Goal: Transaction & Acquisition: Book appointment/travel/reservation

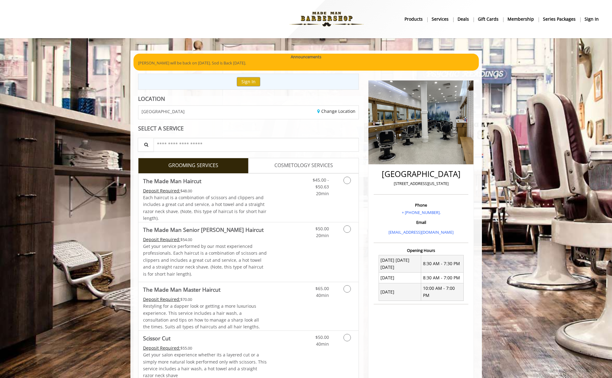
drag, startPoint x: 289, startPoint y: 114, endPoint x: 308, endPoint y: 112, distance: 18.9
click at [290, 114] on div "Change Location" at bounding box center [305, 112] width 115 height 13
click at [344, 112] on link "Change Location" at bounding box center [336, 111] width 38 height 6
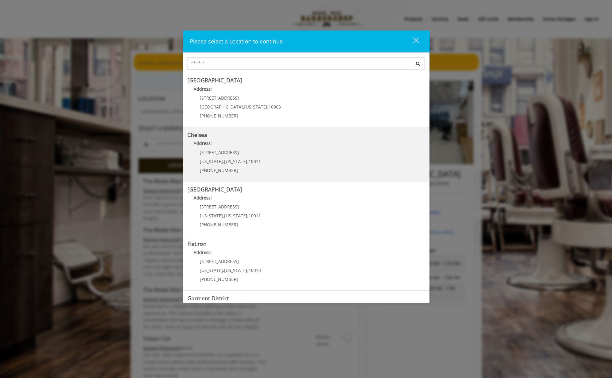
click at [309, 145] on p "Address:" at bounding box center [305, 145] width 237 height 10
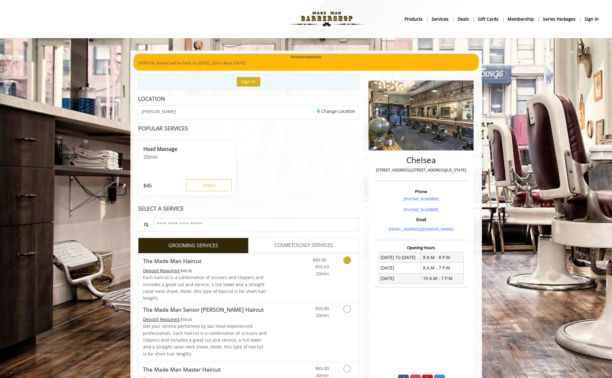
click at [332, 287] on div "$45.00 - $50.63 20min" at bounding box center [330, 277] width 55 height 48
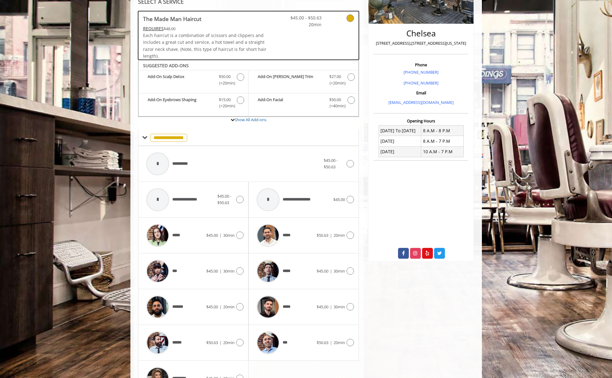
scroll to position [164, 0]
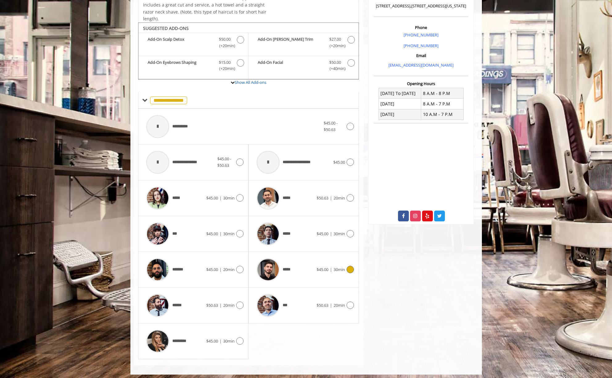
click at [338, 275] on div "***** $45.00 | 30min" at bounding box center [303, 269] width 100 height 29
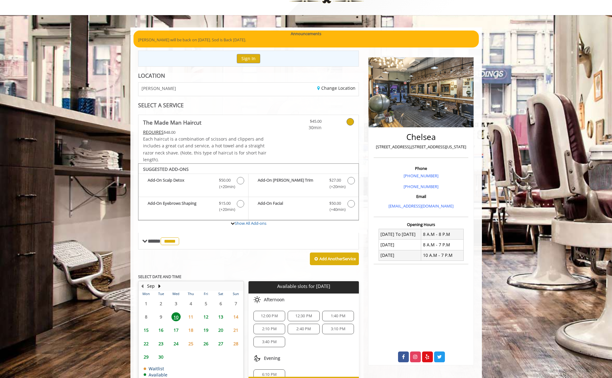
scroll to position [59, 0]
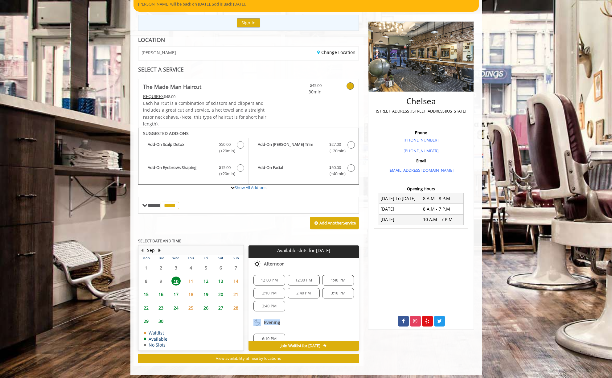
drag, startPoint x: 268, startPoint y: 312, endPoint x: 298, endPoint y: 316, distance: 29.5
click at [298, 316] on div "Choose a time below for [DATE] Afternoon 12:00 PM 12:30 PM 1:40 PM 2:10 PM 2:40…" at bounding box center [303, 303] width 110 height 91
click at [269, 275] on div "12:00 PM" at bounding box center [269, 280] width 32 height 10
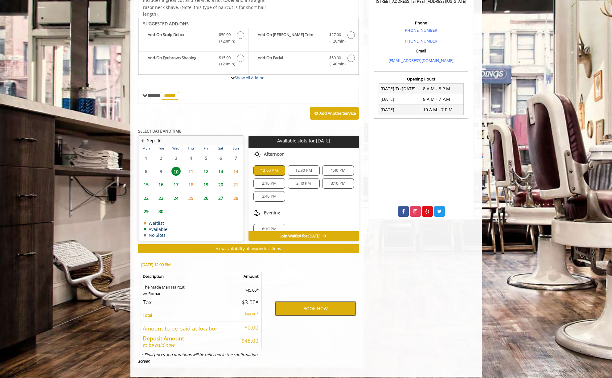
click at [327, 301] on button "BOOK NOW" at bounding box center [315, 308] width 80 height 14
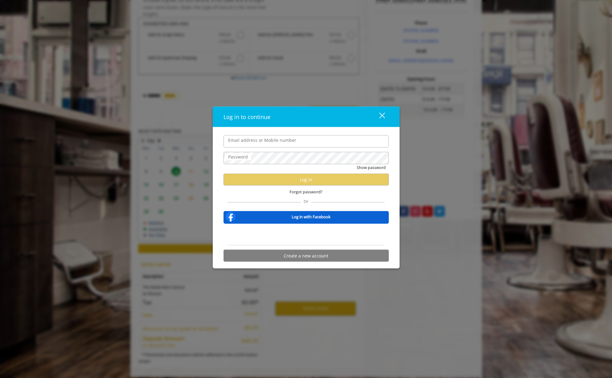
click at [299, 143] on input "Email address or Mobile number" at bounding box center [305, 141] width 165 height 12
click at [294, 165] on form "Email address or Mobile number Password Show password Log in Forgot password? O…" at bounding box center [305, 200] width 165 height 130
click at [294, 149] on form "Email address or Mobile number Password Show password Log in Forgot password? O…" at bounding box center [305, 200] width 165 height 130
click at [294, 143] on label "Email address or Mobile number" at bounding box center [262, 139] width 74 height 7
click at [294, 143] on input "Email address or Mobile number" at bounding box center [305, 141] width 165 height 12
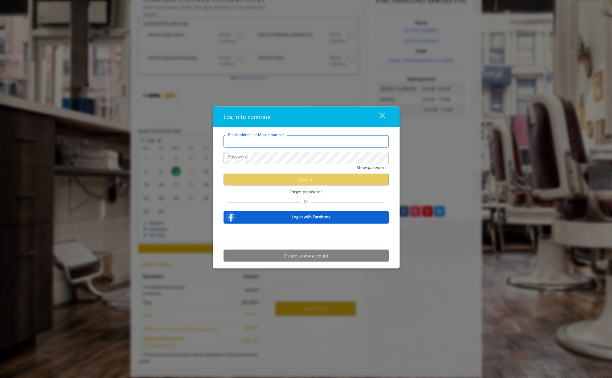
type input "**********"
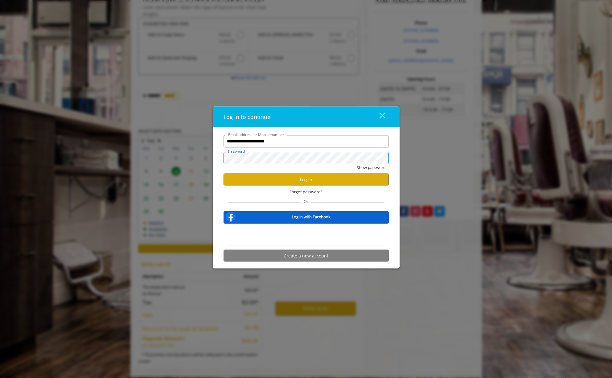
click at [370, 167] on button "Show password" at bounding box center [370, 167] width 29 height 6
click at [299, 186] on div "Forgot password?" at bounding box center [305, 191] width 165 height 13
click at [298, 181] on button "Log in" at bounding box center [305, 179] width 165 height 12
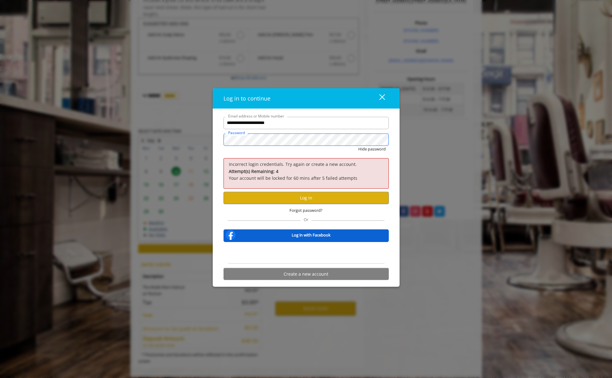
click at [191, 134] on div "**********" at bounding box center [306, 189] width 612 height 378
click at [371, 149] on button "Hide password" at bounding box center [371, 148] width 27 height 6
click at [265, 200] on button "Log in" at bounding box center [305, 198] width 165 height 12
click at [304, 251] on div "Sign in with Google. Opens in new tab" at bounding box center [306, 253] width 57 height 14
click at [312, 210] on span "Forgot password?" at bounding box center [305, 210] width 33 height 6
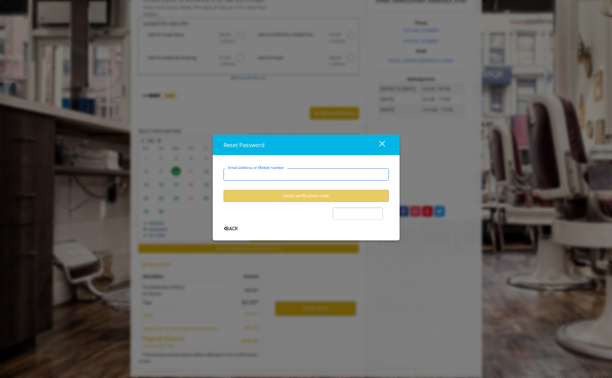
type input "**********"
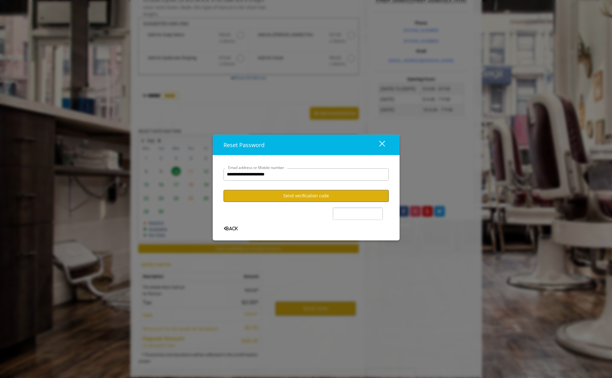
click at [305, 196] on button "Send verification code" at bounding box center [305, 195] width 165 height 12
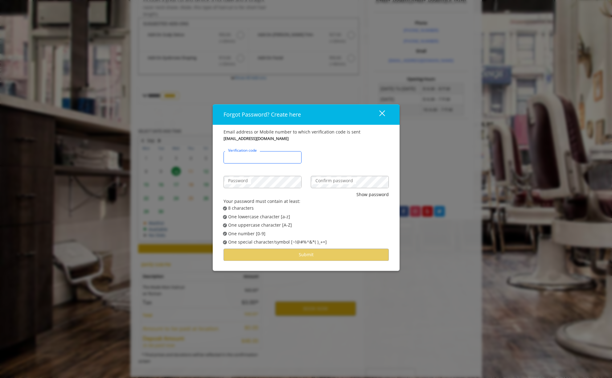
click at [296, 155] on input "Verification code" at bounding box center [262, 157] width 78 height 12
paste input "******"
type input "******"
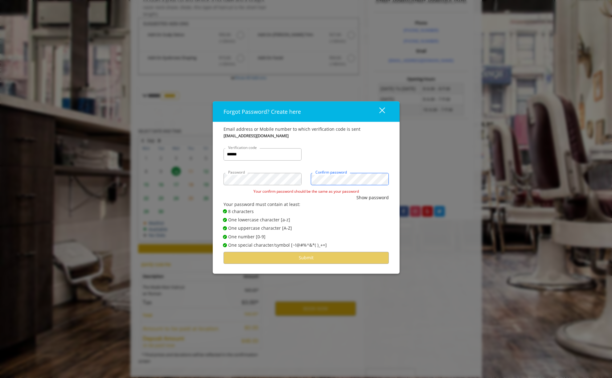
click at [373, 195] on button "Show password" at bounding box center [372, 197] width 32 height 7
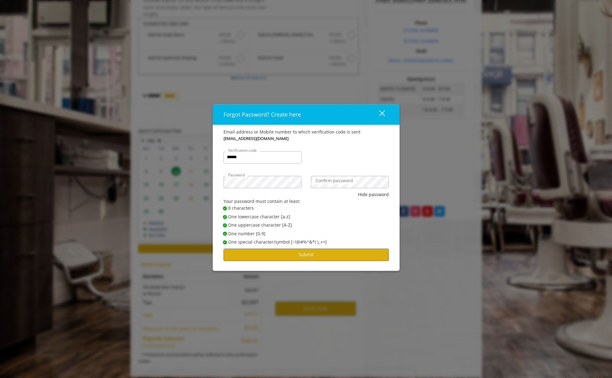
click at [318, 254] on button "Submit" at bounding box center [305, 255] width 165 height 12
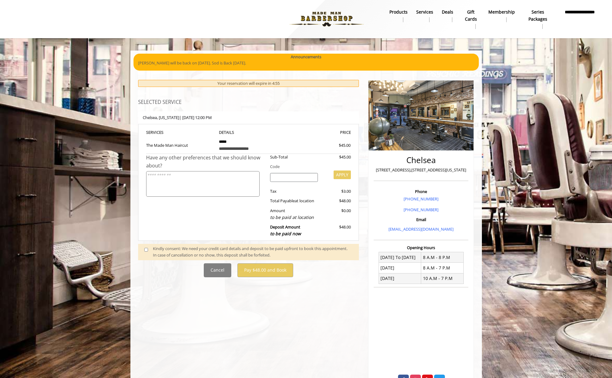
click at [144, 245] on span at bounding box center [149, 251] width 18 height 13
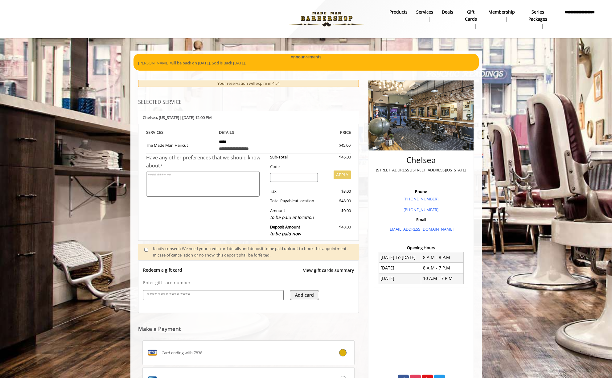
scroll to position [48, 0]
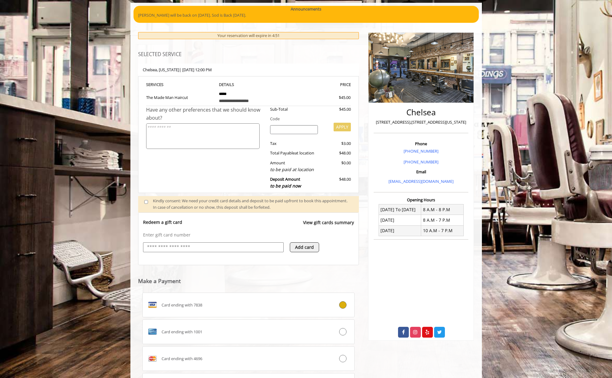
drag, startPoint x: 227, startPoint y: 257, endPoint x: 228, endPoint y: 261, distance: 3.8
click at [228, 261] on div "Redeem a gift card View gift cards summary Enter gift card number Add card" at bounding box center [248, 238] width 221 height 53
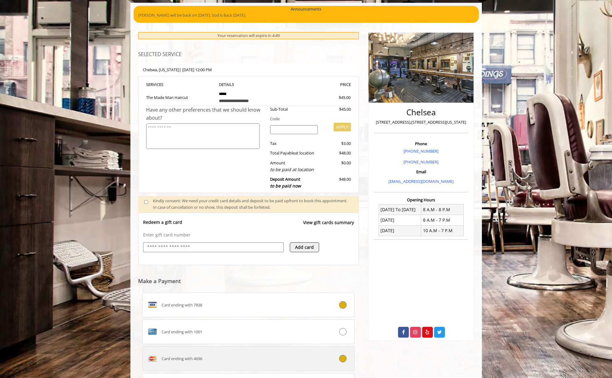
click at [346, 355] on icon at bounding box center [342, 358] width 7 height 7
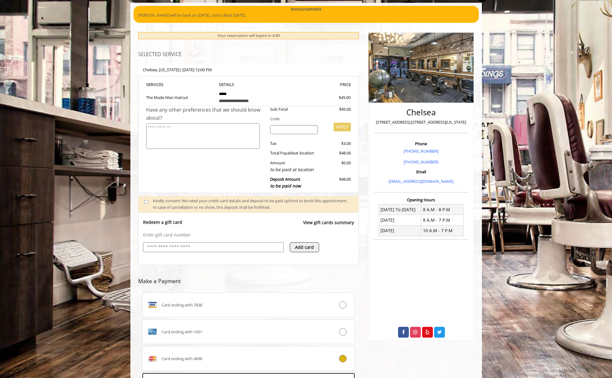
scroll to position [142, 0]
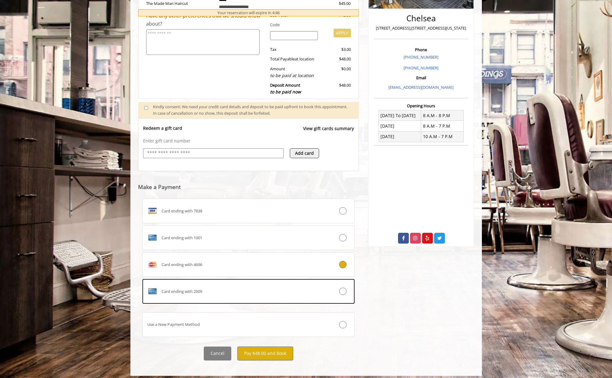
click at [280, 350] on button "Pay $48.00 and Book" at bounding box center [265, 353] width 56 height 14
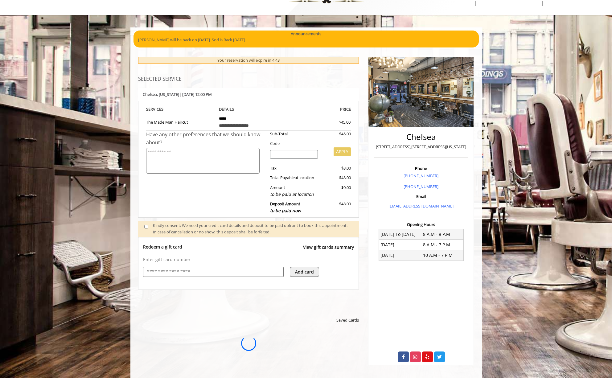
scroll to position [0, 0]
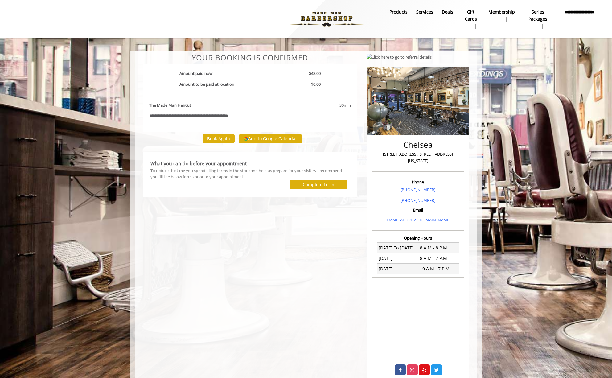
drag, startPoint x: 234, startPoint y: 212, endPoint x: 250, endPoint y: 273, distance: 63.5
click at [250, 273] on div "**********" at bounding box center [250, 216] width 224 height 325
